Goal: Task Accomplishment & Management: Manage account settings

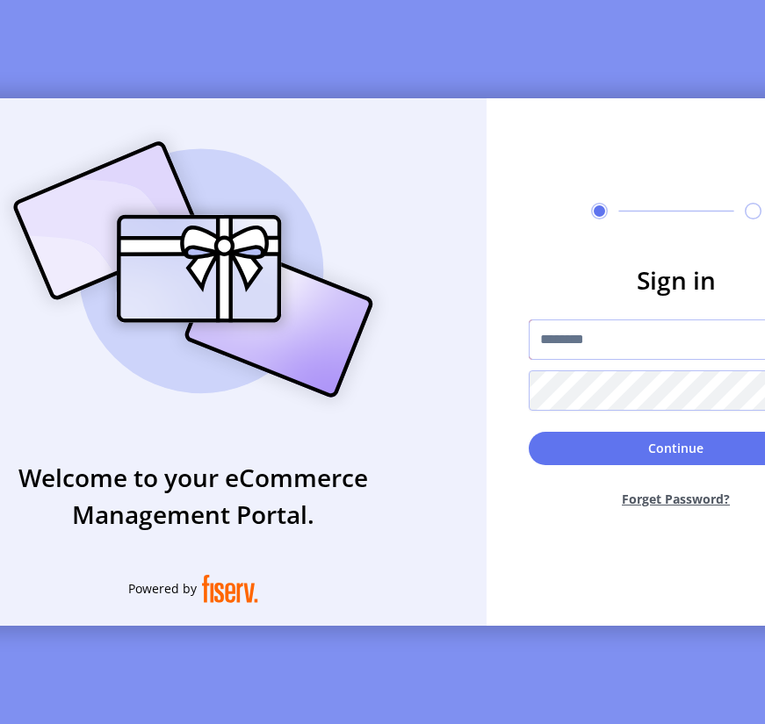
type input "**********"
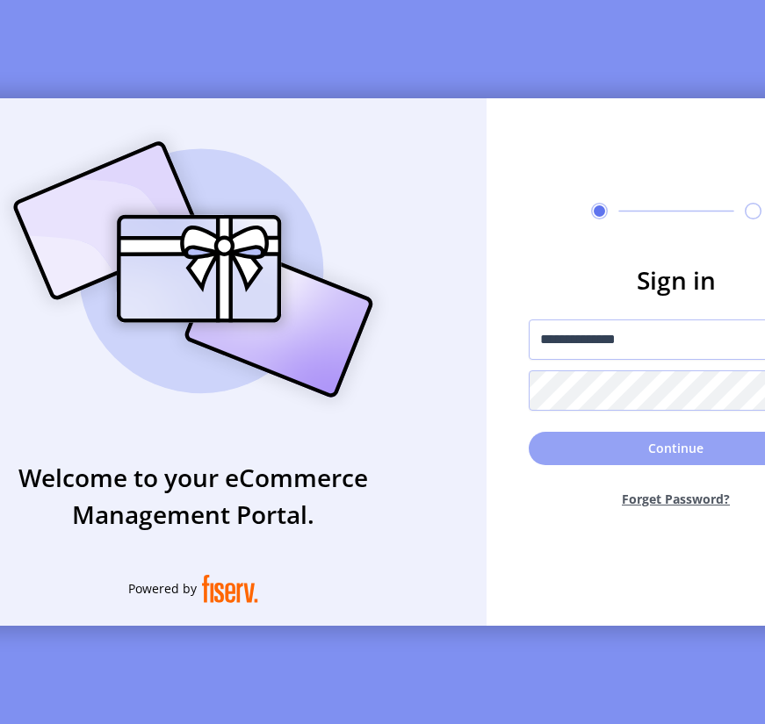
click at [608, 456] on button "Continue" at bounding box center [675, 448] width 295 height 33
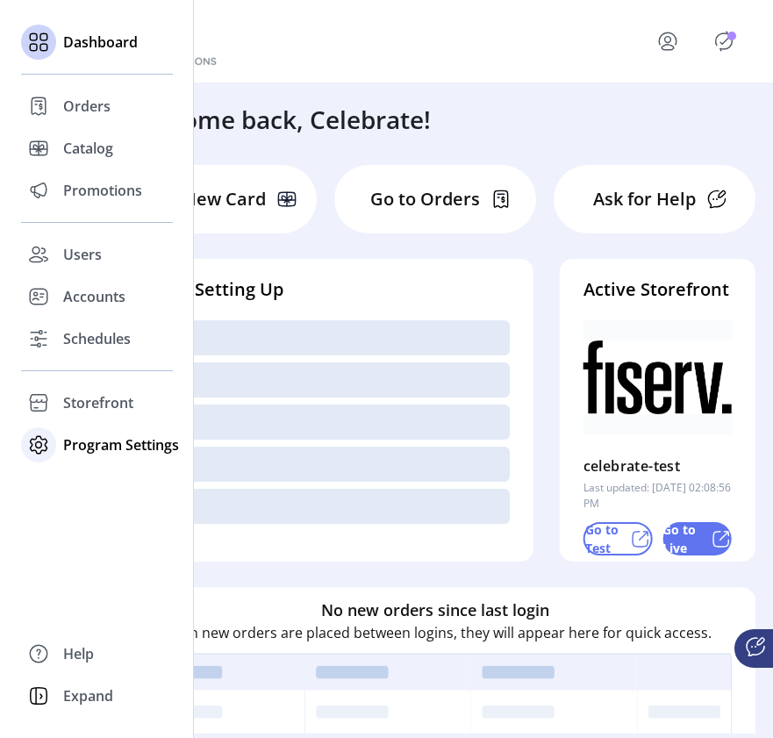
click at [91, 449] on span "Program Settings" at bounding box center [121, 445] width 116 height 21
click at [114, 404] on span "Storefront" at bounding box center [98, 402] width 70 height 21
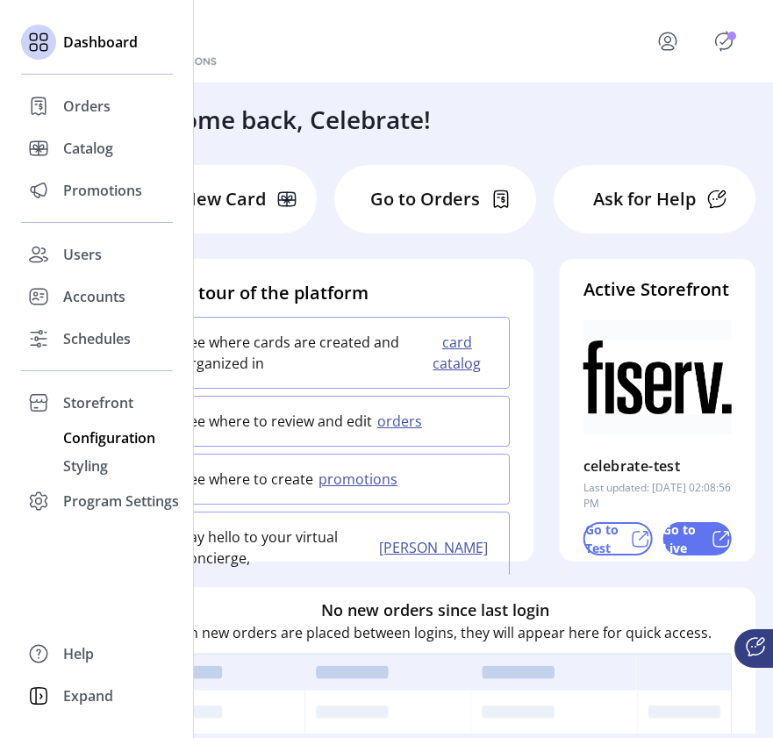
click at [111, 440] on span "Configuration" at bounding box center [109, 437] width 92 height 21
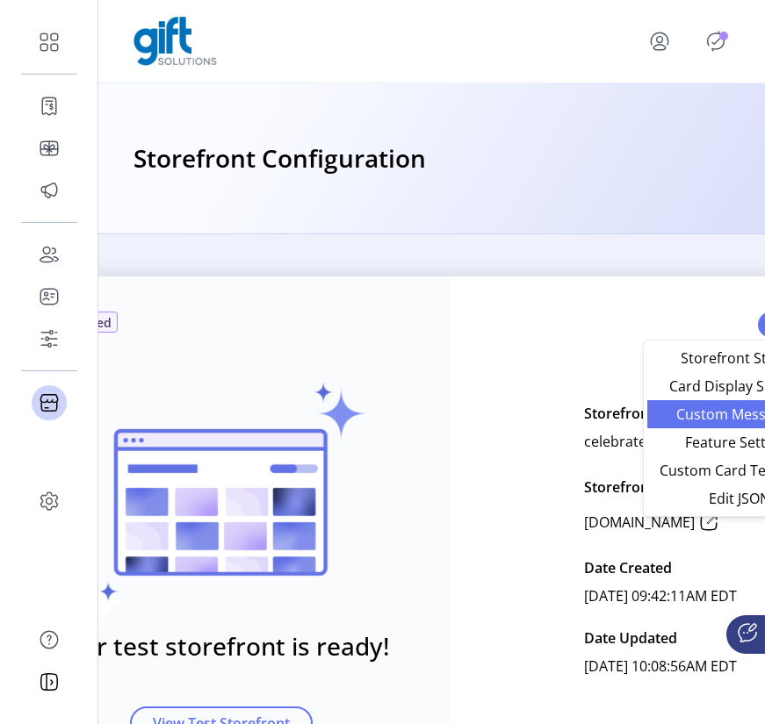
click at [735, 409] on span "Custom Messaging" at bounding box center [738, 414] width 163 height 14
